Goal: Transaction & Acquisition: Purchase product/service

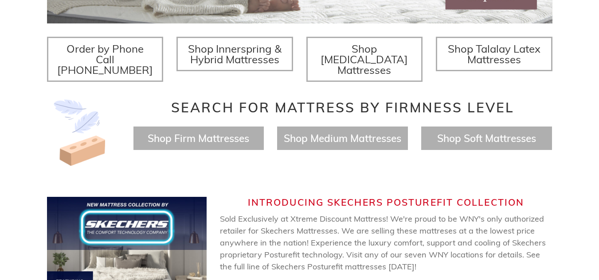
scroll to position [348, 0]
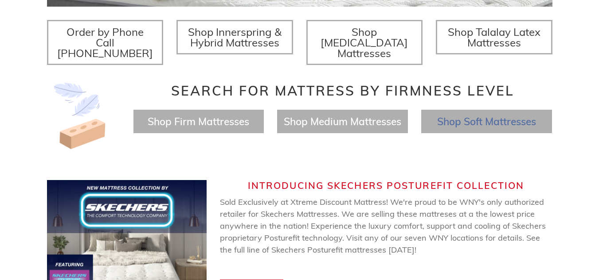
click at [463, 115] on span "Shop Soft Mattresses" at bounding box center [486, 121] width 99 height 13
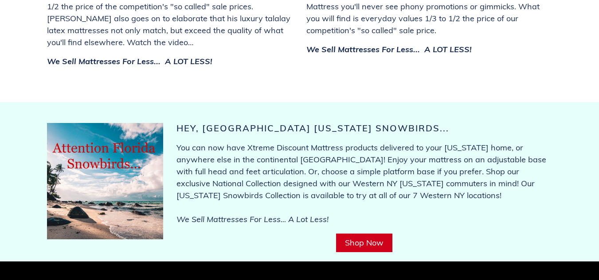
scroll to position [3420, 0]
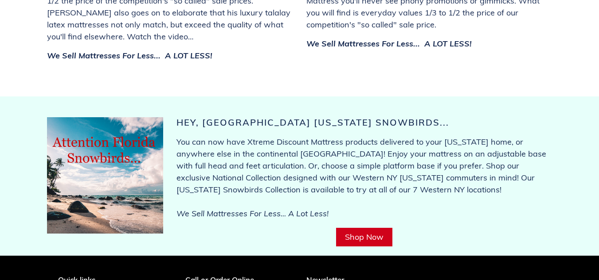
drag, startPoint x: 601, startPoint y: 275, endPoint x: 431, endPoint y: 180, distance: 195.0
click at [431, 180] on p "You can now have Xtreme Discount Mattress products delivered to your Florida ho…" at bounding box center [364, 178] width 376 height 84
click at [372, 228] on link "Shop Now" at bounding box center [364, 237] width 56 height 19
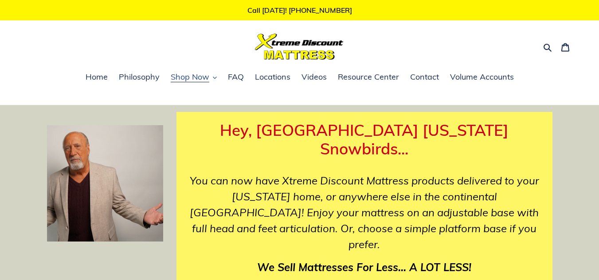
click at [214, 76] on icon "button" at bounding box center [215, 78] width 4 height 4
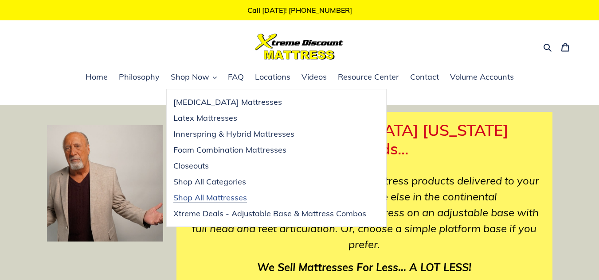
click at [215, 201] on span "Shop All Mattresses" at bounding box center [210, 198] width 74 height 11
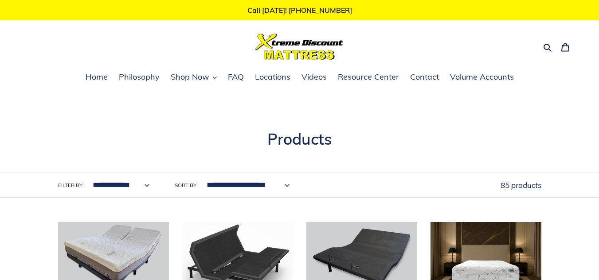
click at [287, 186] on select "**********" at bounding box center [245, 185] width 95 height 24
click at [148, 184] on select "**********" at bounding box center [119, 185] width 69 height 24
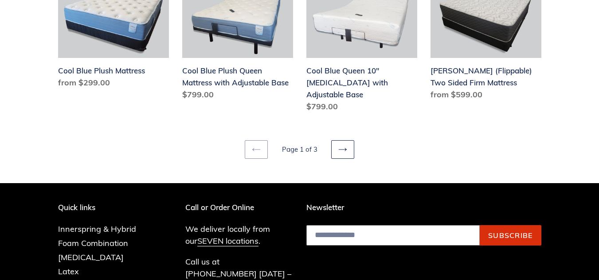
scroll to position [1228, 0]
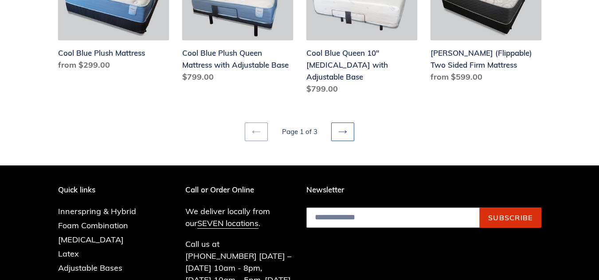
click at [346, 128] on icon at bounding box center [342, 132] width 9 height 9
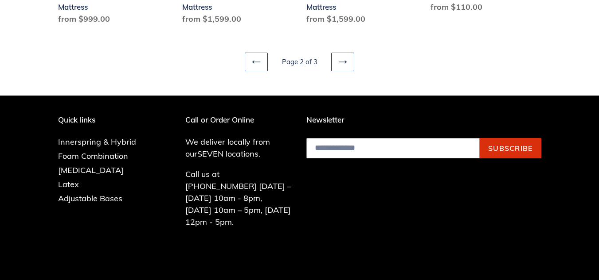
scroll to position [1300, 0]
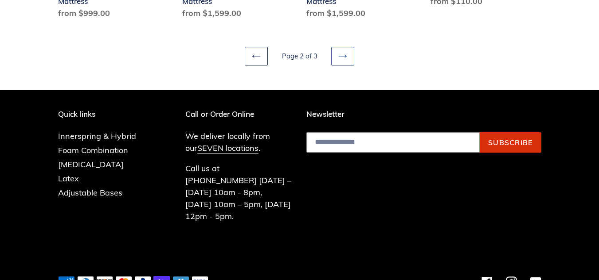
click at [341, 54] on icon at bounding box center [342, 56] width 9 height 9
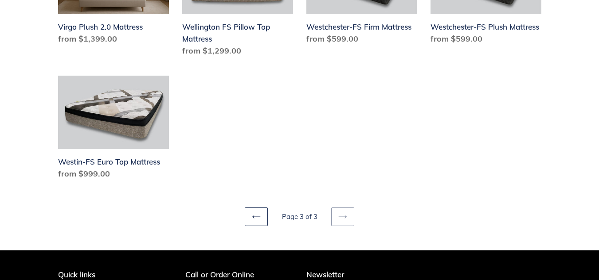
scroll to position [892, 0]
